Goal: Information Seeking & Learning: Learn about a topic

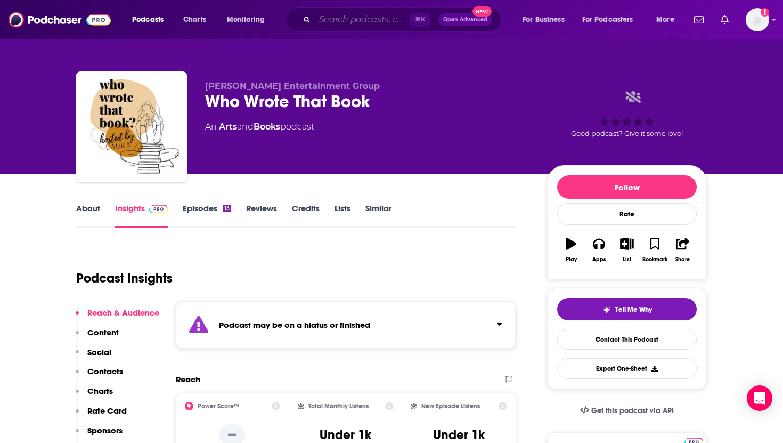
click at [326, 18] on input "Search podcasts, credits, & more..." at bounding box center [362, 19] width 95 height 17
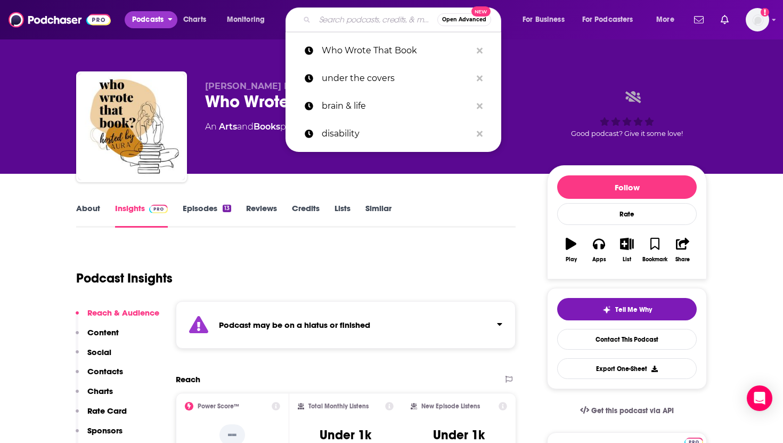
click at [152, 21] on span "Podcasts" at bounding box center [147, 19] width 31 height 15
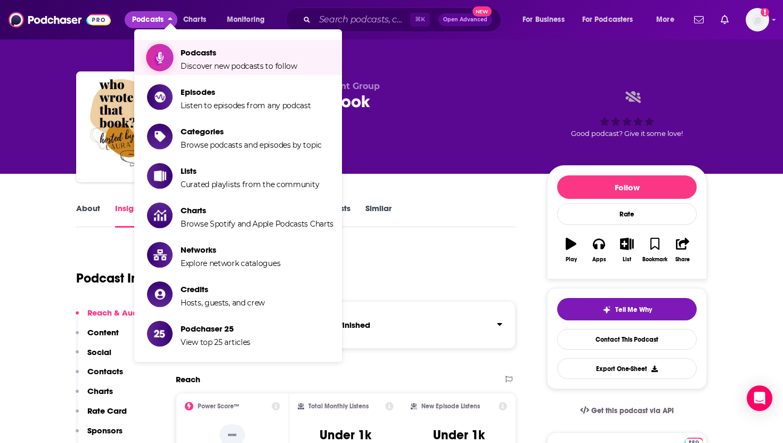
click at [193, 56] on span "Podcasts" at bounding box center [239, 52] width 117 height 10
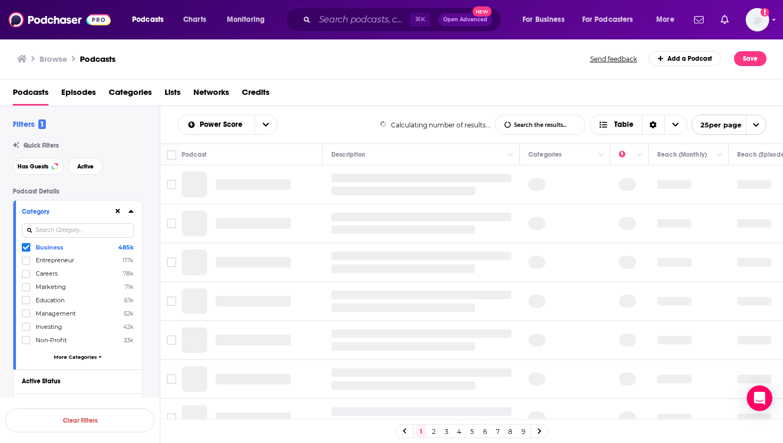
click at [29, 180] on icon at bounding box center [26, 247] width 6 height 6
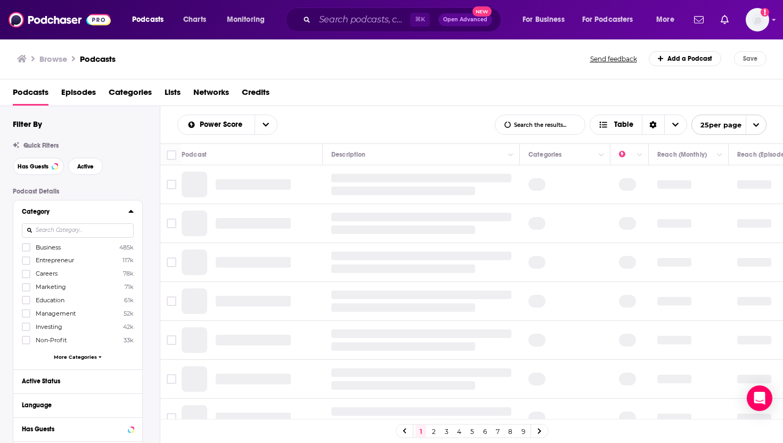
click at [53, 180] on input at bounding box center [78, 230] width 112 height 14
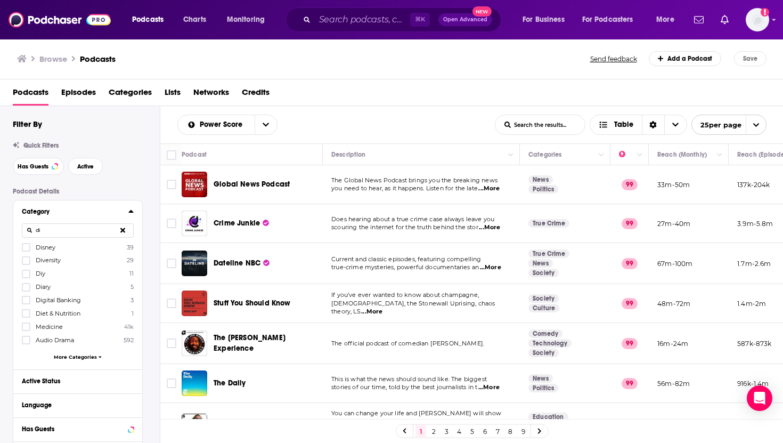
type input "d"
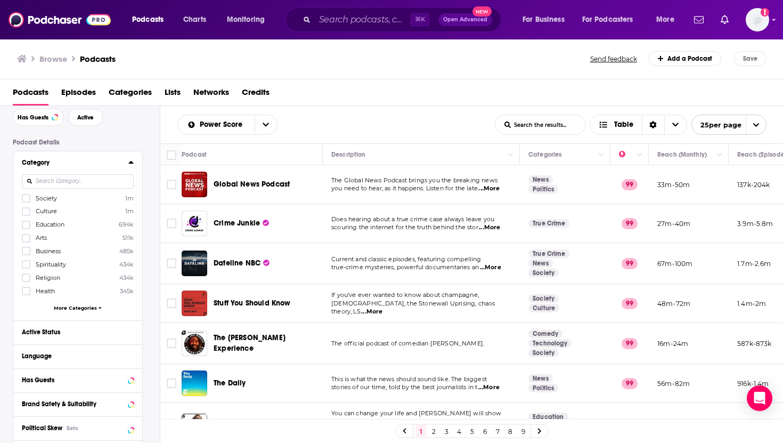
scroll to position [42, 0]
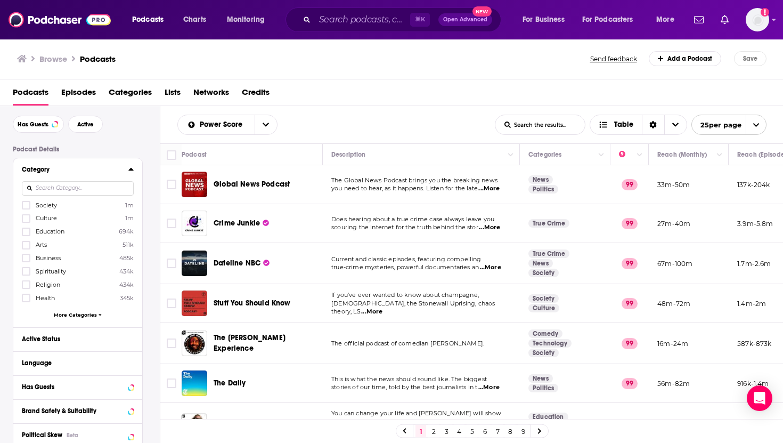
click at [73, 180] on span "More Categories" at bounding box center [75, 315] width 43 height 6
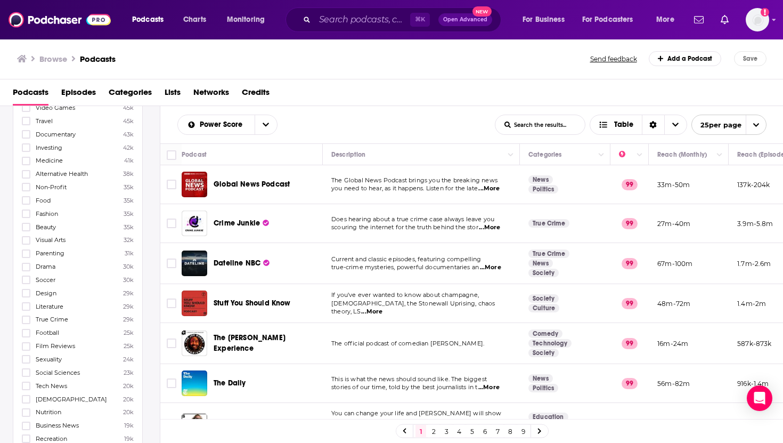
scroll to position [619, 0]
click at [27, 180] on icon at bounding box center [26, 250] width 6 height 5
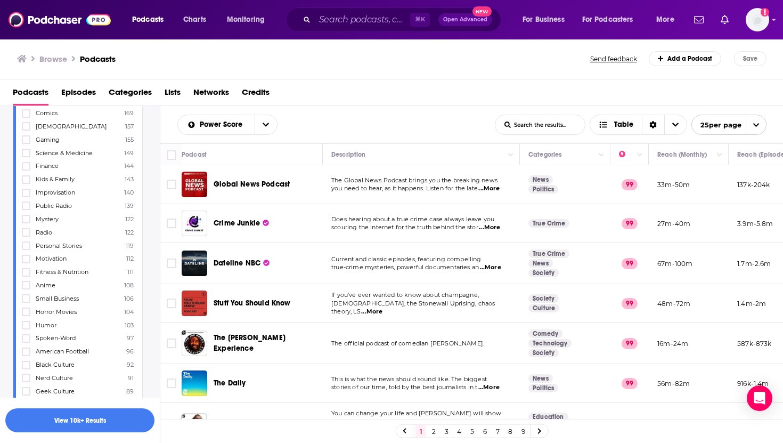
scroll to position [2060, 0]
click at [26, 180] on icon at bounding box center [26, 243] width 6 height 6
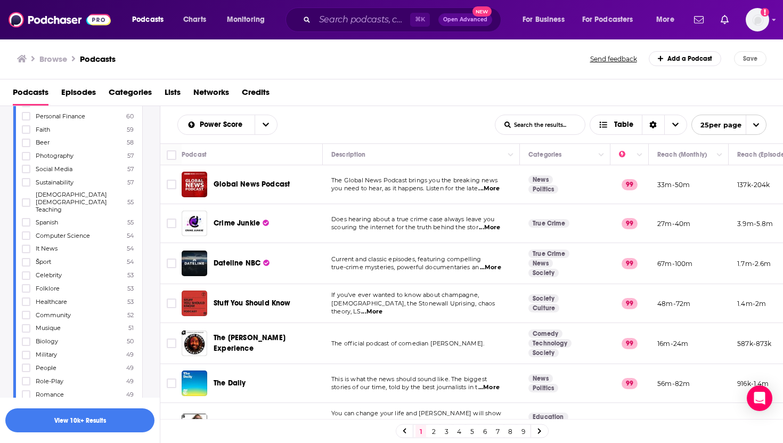
scroll to position [2773, 0]
click at [27, 180] on icon at bounding box center [26, 298] width 6 height 5
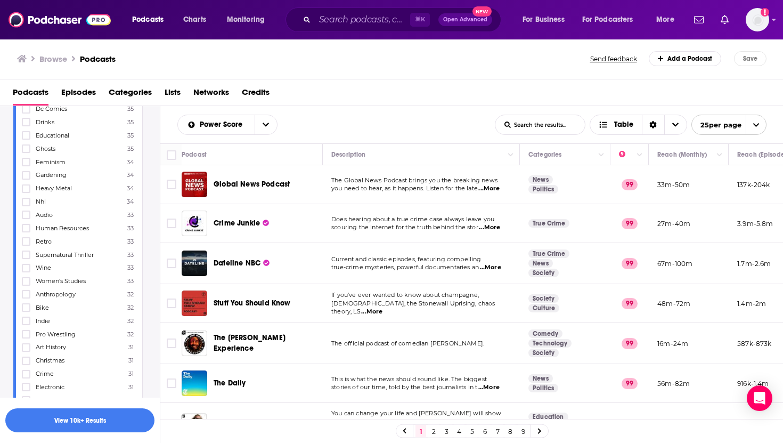
scroll to position [3521, 0]
click at [26, 180] on label at bounding box center [26, 290] width 9 height 9
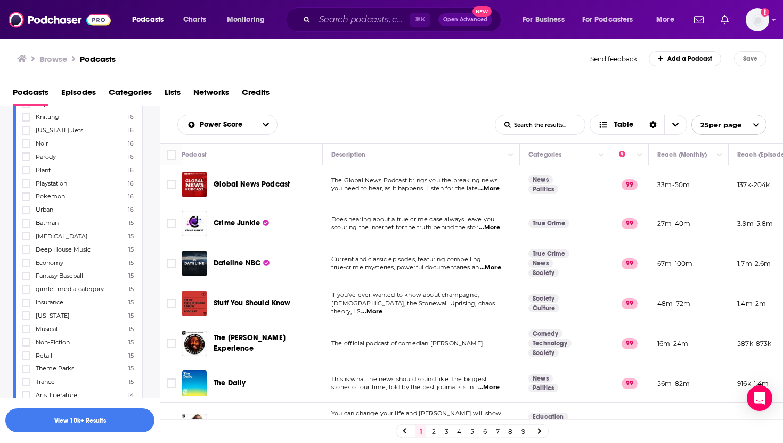
scroll to position [5367, 0]
click at [28, 180] on icon at bounding box center [26, 337] width 6 height 5
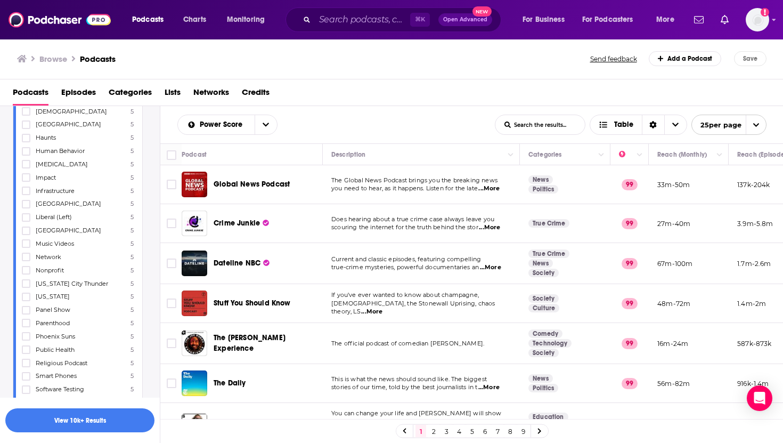
scroll to position [8461, 0]
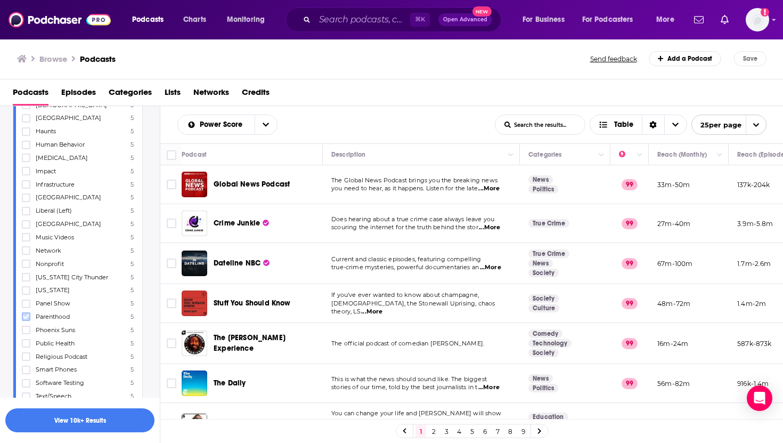
click at [28, 180] on icon at bounding box center [26, 316] width 6 height 6
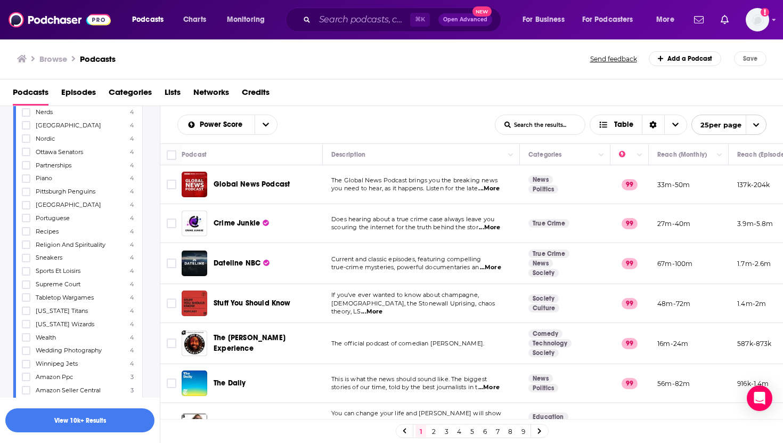
scroll to position [9268, 0]
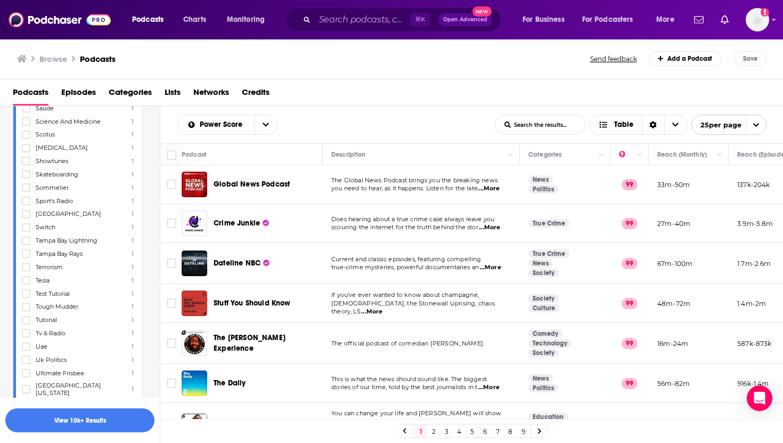
scroll to position [12986, 0]
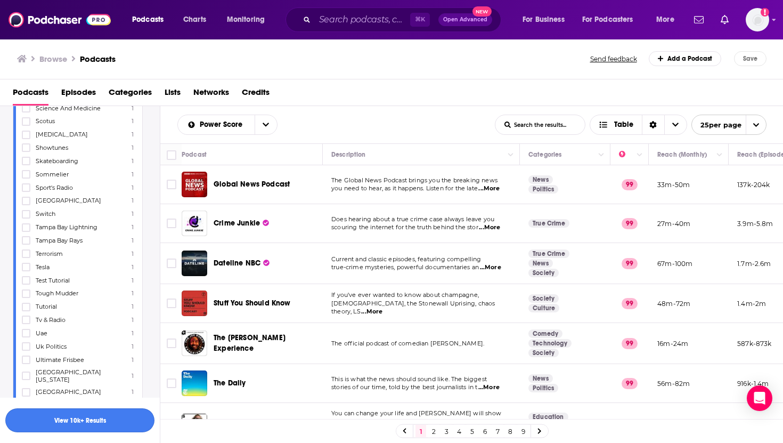
click at [85, 180] on button "View 10k+ Results" at bounding box center [79, 420] width 149 height 24
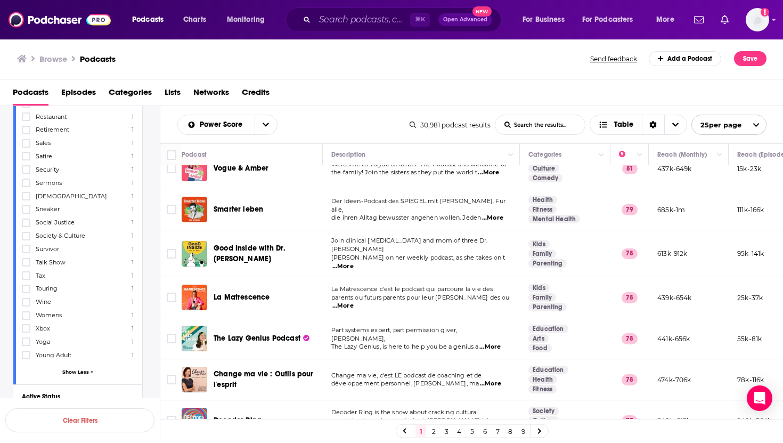
scroll to position [151, 0]
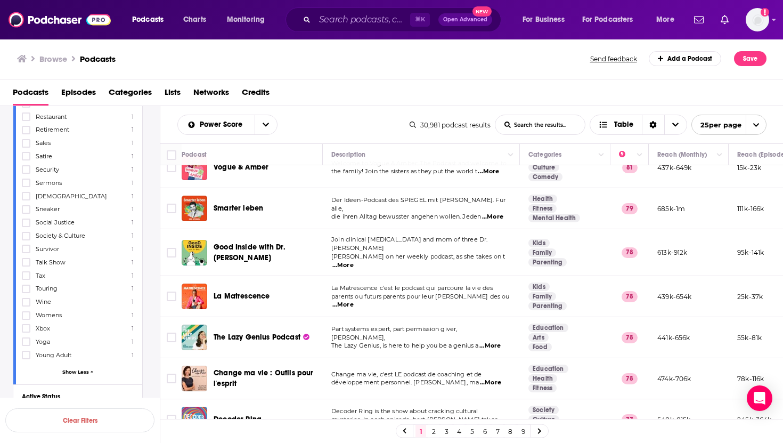
click at [354, 180] on span "...More" at bounding box center [342, 265] width 21 height 9
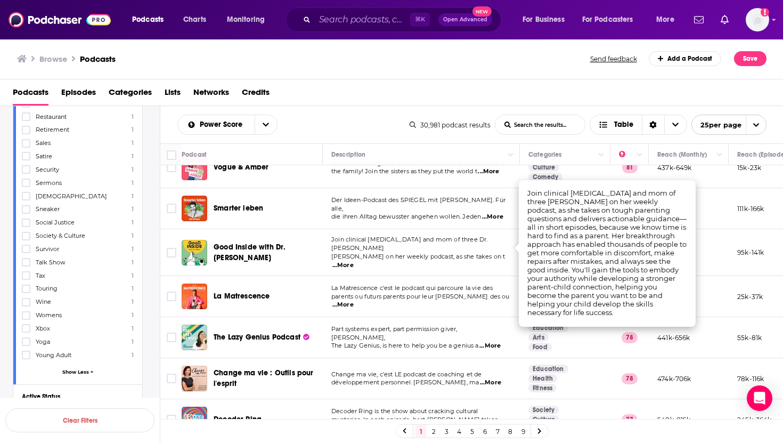
click at [354, 180] on span "...More" at bounding box center [342, 265] width 21 height 9
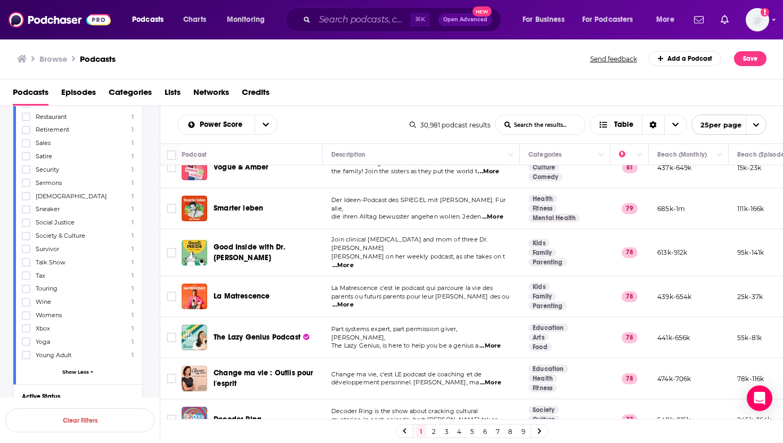
click at [354, 180] on span "...More" at bounding box center [342, 265] width 21 height 9
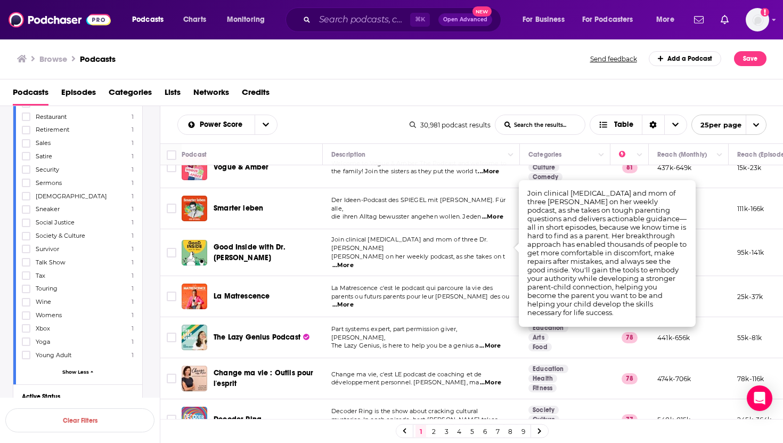
click at [335, 180] on span "La Matrescence c'est le podcast qui parcoure la vie des" at bounding box center [411, 287] width 161 height 7
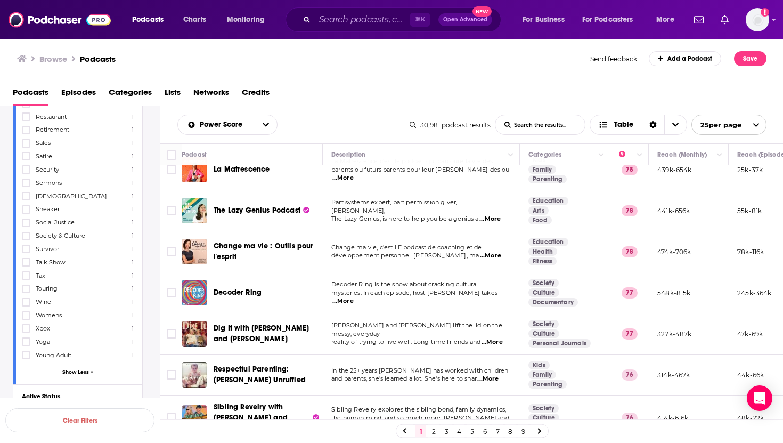
scroll to position [283, 0]
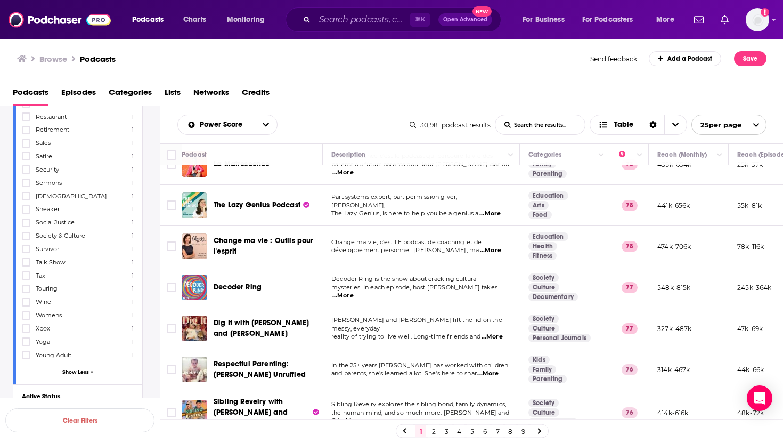
click at [132, 180] on icon at bounding box center [130, 419] width 5 height 9
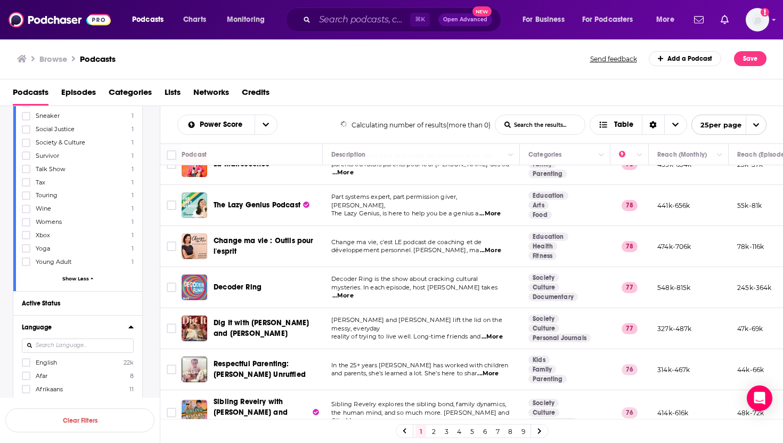
scroll to position [3732, 0]
click at [27, 180] on icon at bounding box center [26, 359] width 6 height 5
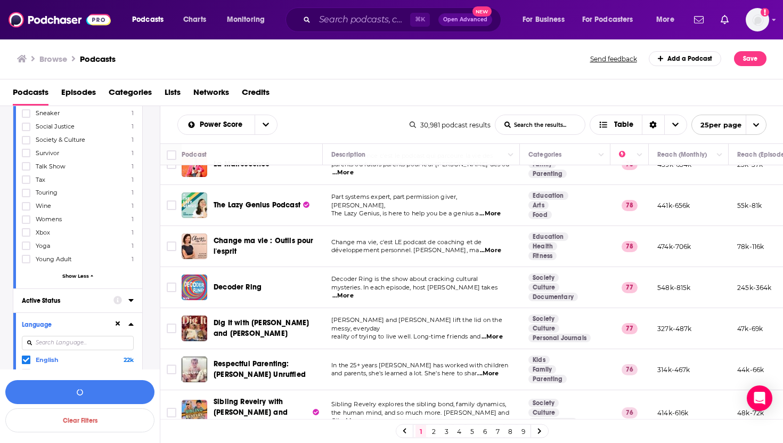
click at [133, 180] on icon at bounding box center [130, 300] width 5 height 9
click at [125, 180] on icon "open menu" at bounding box center [124, 319] width 5 height 7
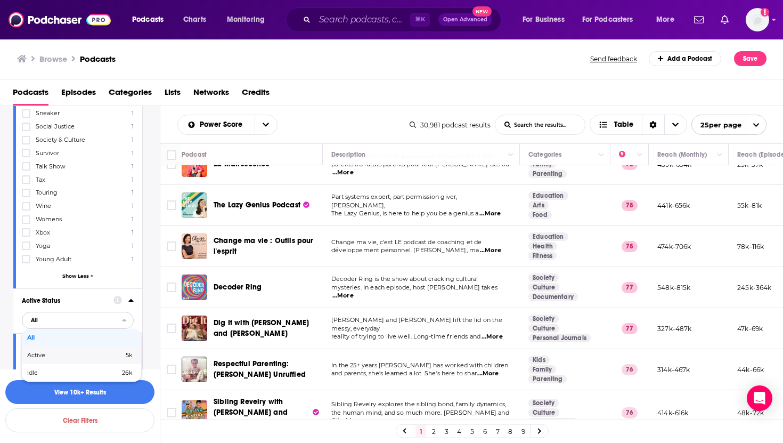
click at [66, 180] on span "Active" at bounding box center [55, 355] width 57 height 6
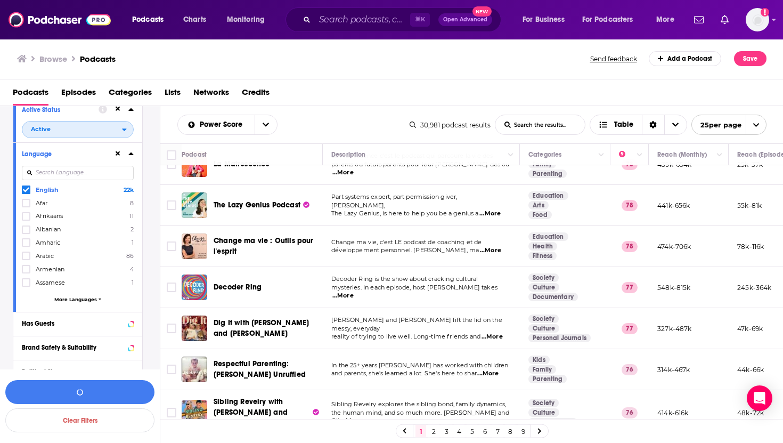
scroll to position [3932, 0]
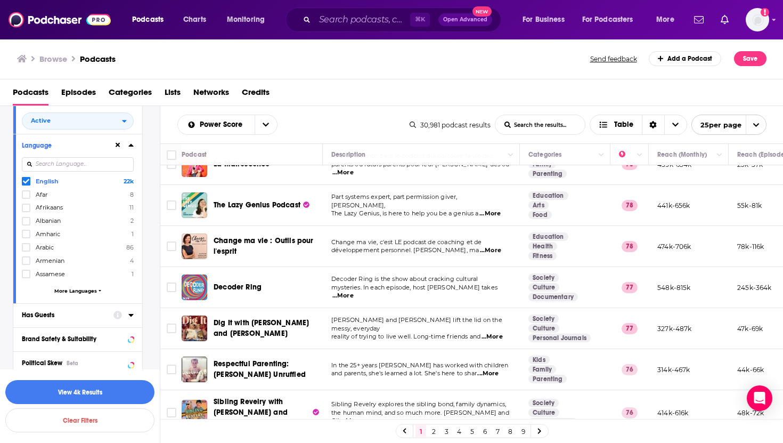
click at [131, 180] on icon at bounding box center [130, 314] width 5 height 9
click at [127, 180] on div "open menu" at bounding box center [127, 334] width 11 height 7
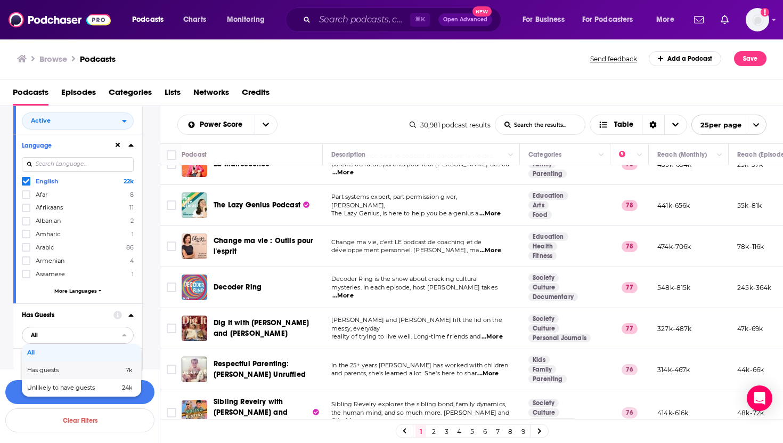
click at [77, 180] on span "Has guests" at bounding box center [59, 370] width 64 height 6
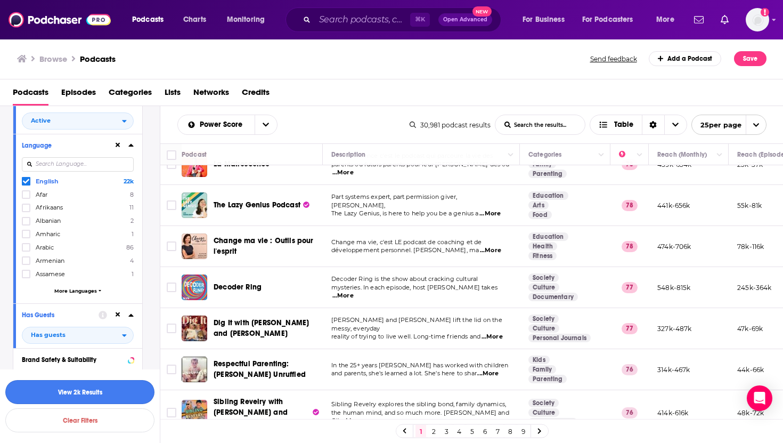
click at [70, 180] on button "View 2k Results" at bounding box center [79, 392] width 149 height 24
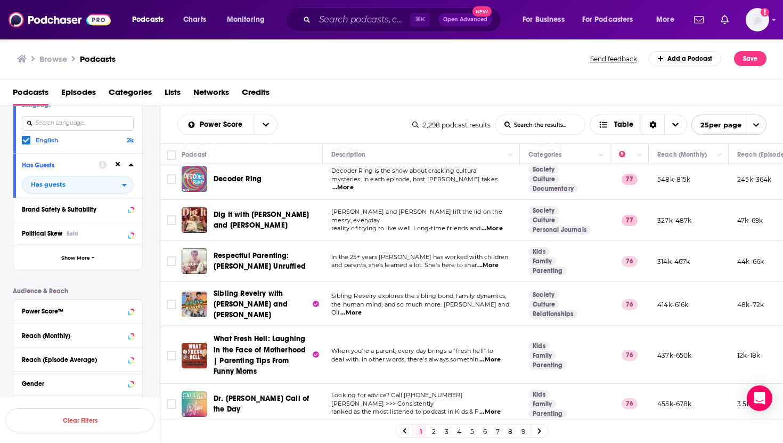
scroll to position [148, 0]
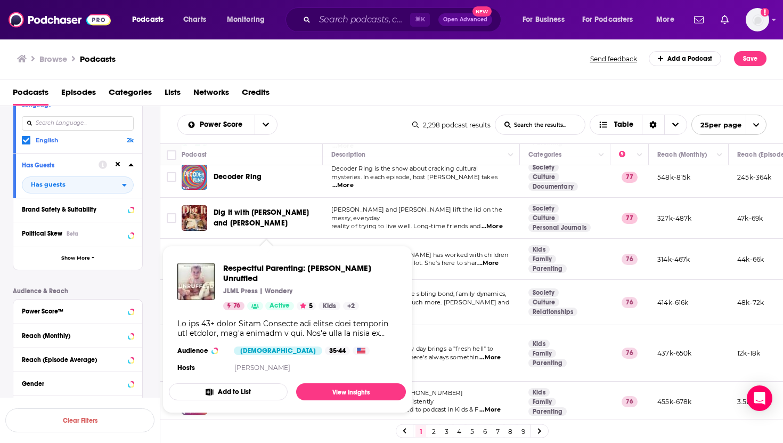
click at [256, 180] on span "Respectful Parenting: [PERSON_NAME] Unruffled JLML Press | Wondery 76 Active 5 …" at bounding box center [287, 328] width 237 height 167
click at [241, 180] on span "Respectful Parenting: [PERSON_NAME] Unruffled JLML Press | Wondery 76 Active 5 …" at bounding box center [287, 329] width 250 height 180
click at [453, 180] on span "and parents, she's learned a lot. She's here to shar" at bounding box center [403, 262] width 145 height 7
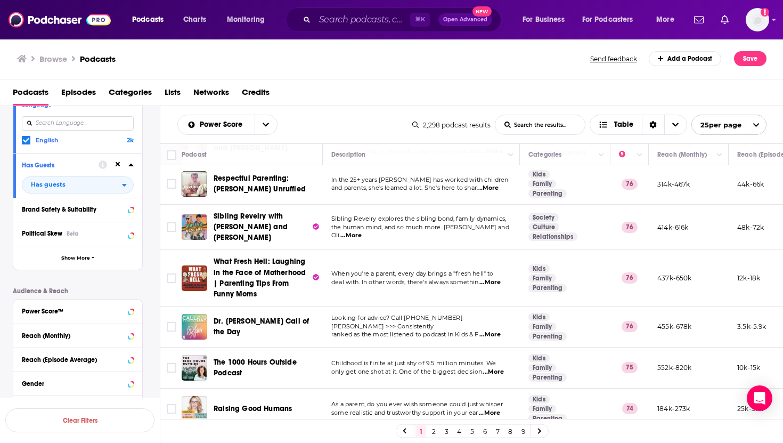
scroll to position [248, 0]
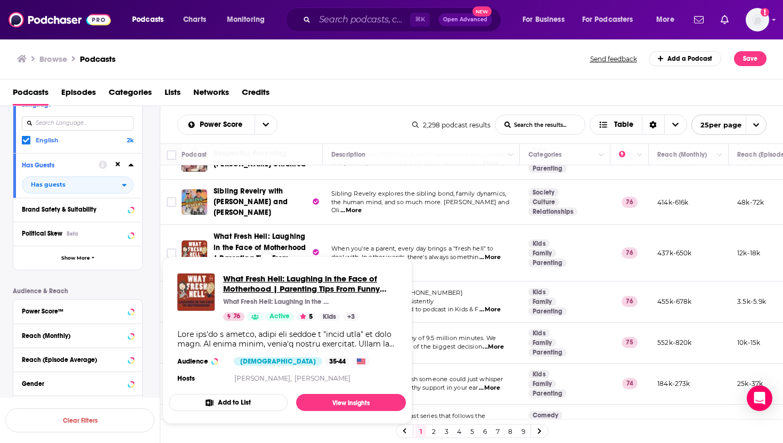
click at [247, 180] on span "What Fresh Hell: Laughing in the Face of Motherhood | Parenting Tips From Funny…" at bounding box center [301, 288] width 157 height 30
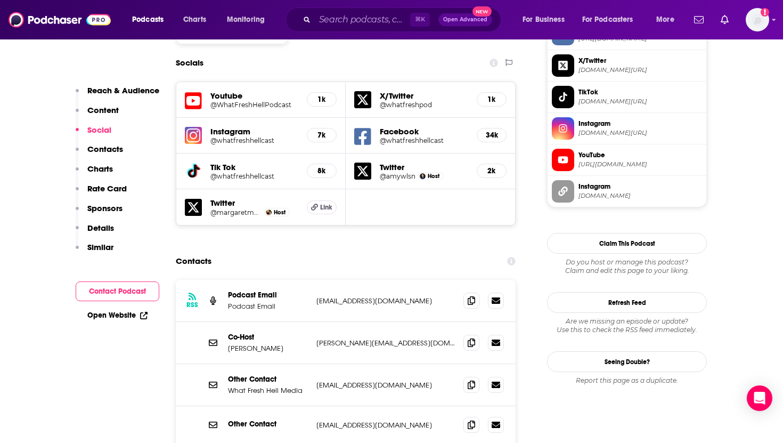
scroll to position [968, 0]
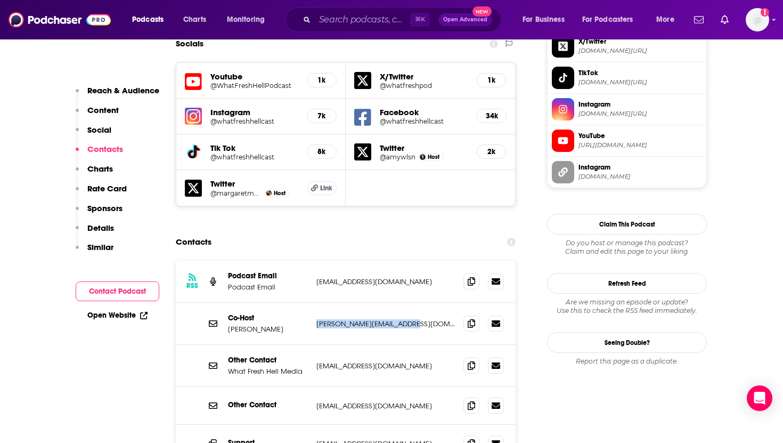
drag, startPoint x: 420, startPoint y: 261, endPoint x: 317, endPoint y: 261, distance: 102.2
click at [317, 180] on p "[PERSON_NAME][EMAIL_ADDRESS][DOMAIN_NAME]" at bounding box center [385, 323] width 138 height 9
copy p "[PERSON_NAME][EMAIL_ADDRESS][DOMAIN_NAME]"
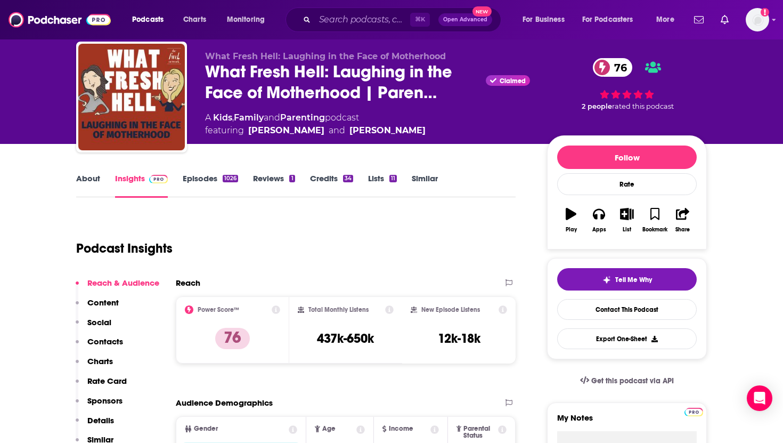
scroll to position [0, 0]
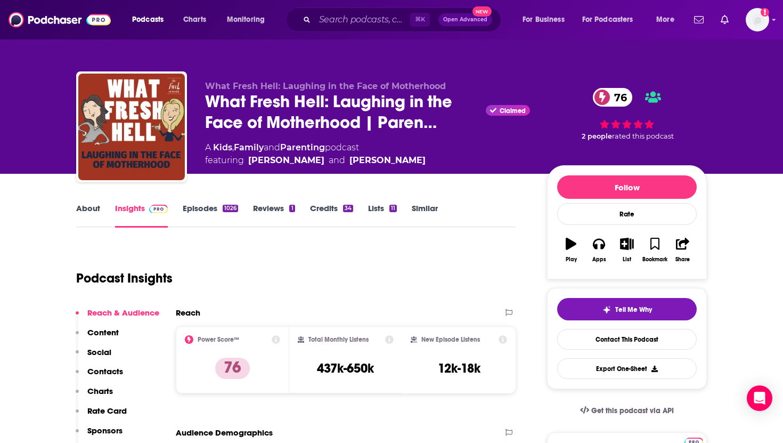
click at [84, 180] on link "About" at bounding box center [88, 215] width 24 height 24
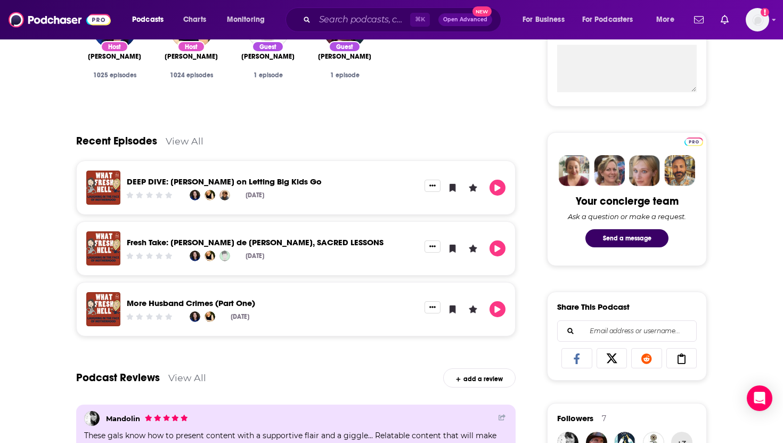
scroll to position [338, 0]
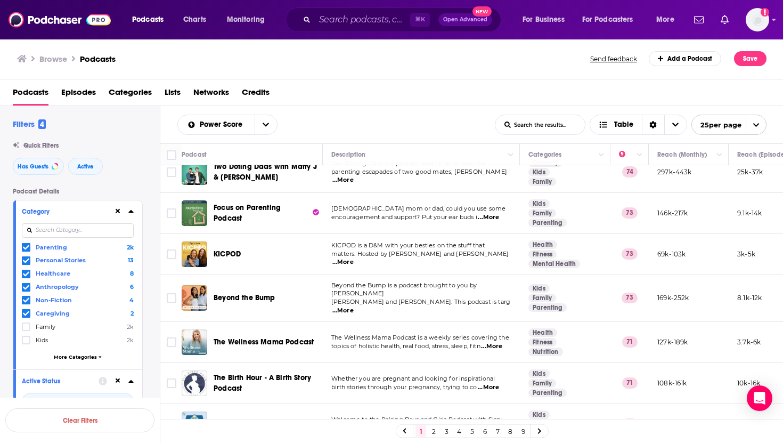
scroll to position [501, 0]
click at [354, 180] on span "...More" at bounding box center [342, 309] width 21 height 9
click at [500, 180] on span "...More" at bounding box center [491, 345] width 21 height 9
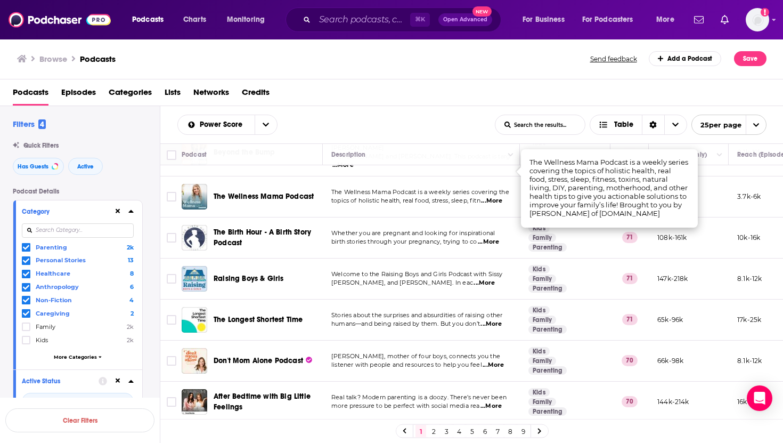
scroll to position [657, 0]
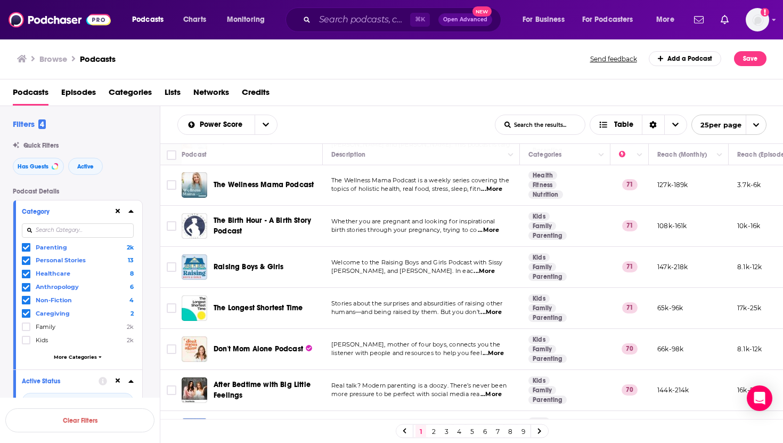
click at [494, 180] on span "...More" at bounding box center [490, 312] width 21 height 9
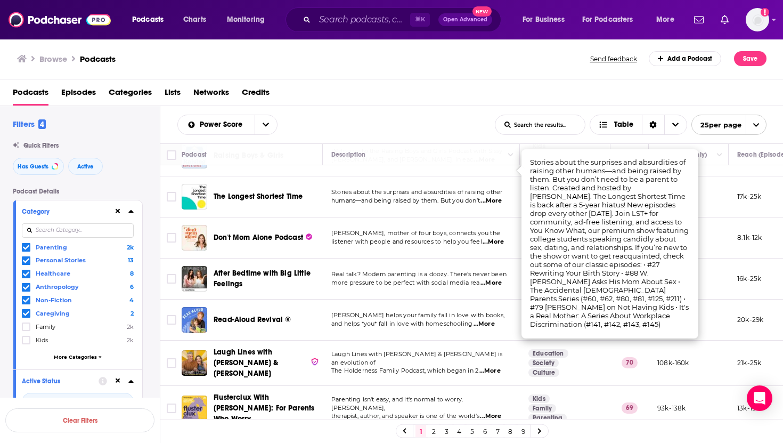
scroll to position [789, 0]
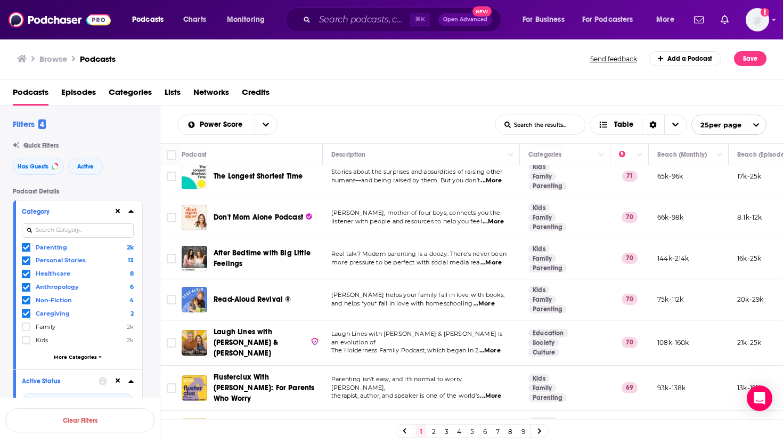
click at [434, 180] on link "2" at bounding box center [433, 430] width 11 height 13
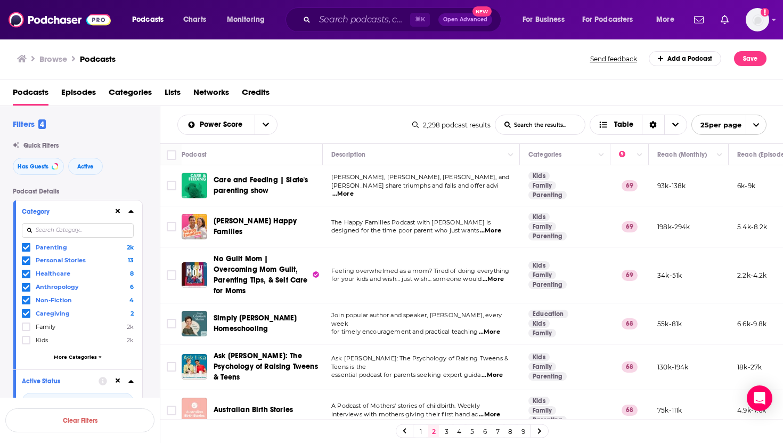
click at [354, 180] on span "...More" at bounding box center [342, 194] width 21 height 9
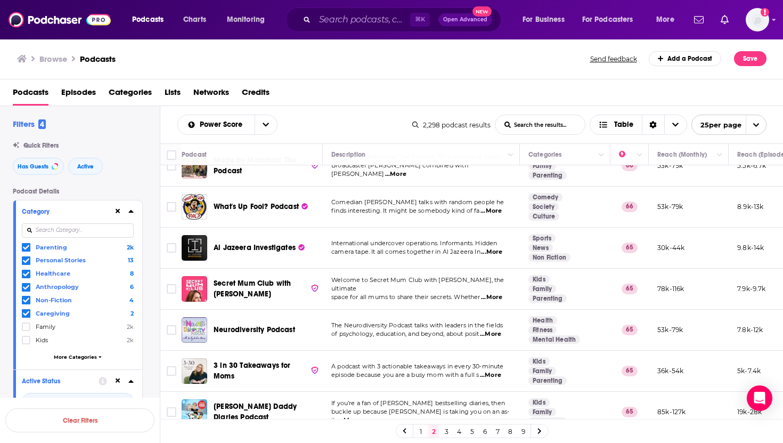
scroll to position [840, 0]
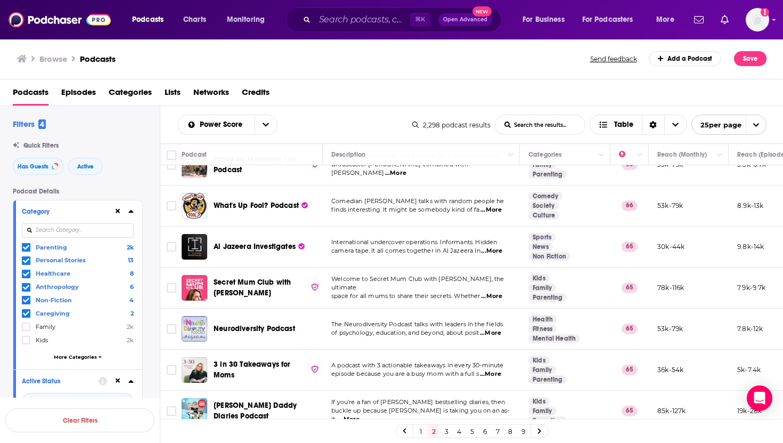
click at [447, 180] on link "3" at bounding box center [446, 430] width 11 height 13
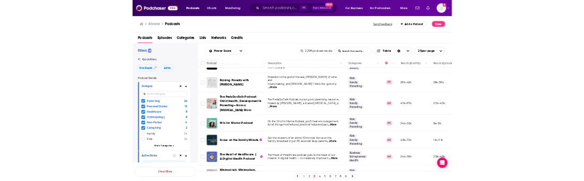
scroll to position [277, 0]
